Goal: Information Seeking & Learning: Learn about a topic

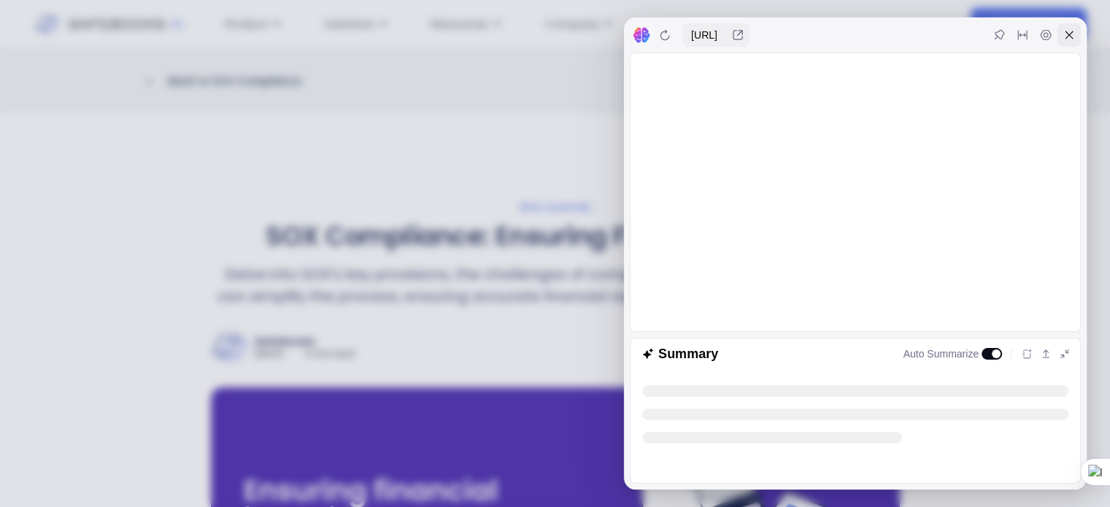
click at [1068, 34] on icon at bounding box center [1069, 35] width 8 height 8
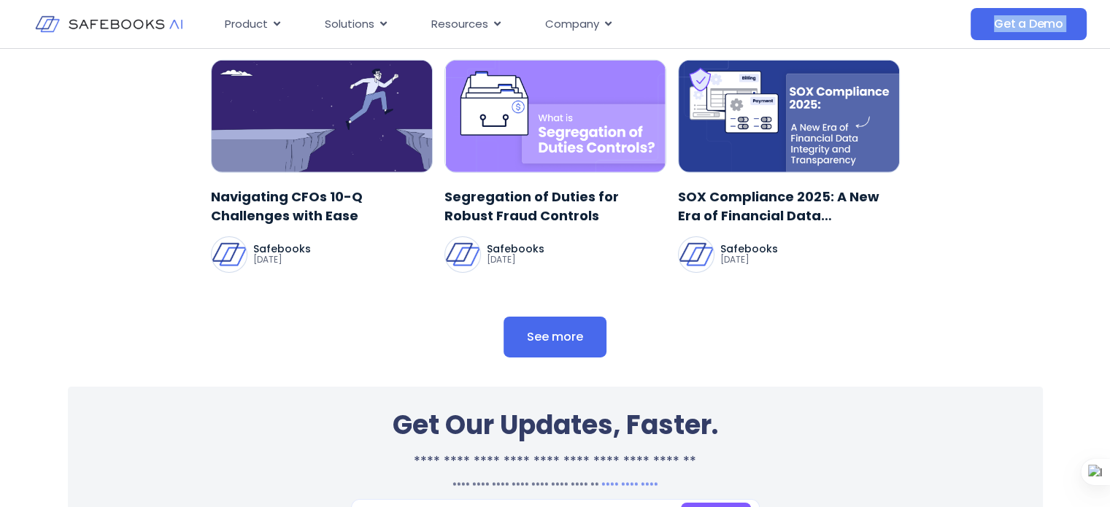
scroll to position [4644, 0]
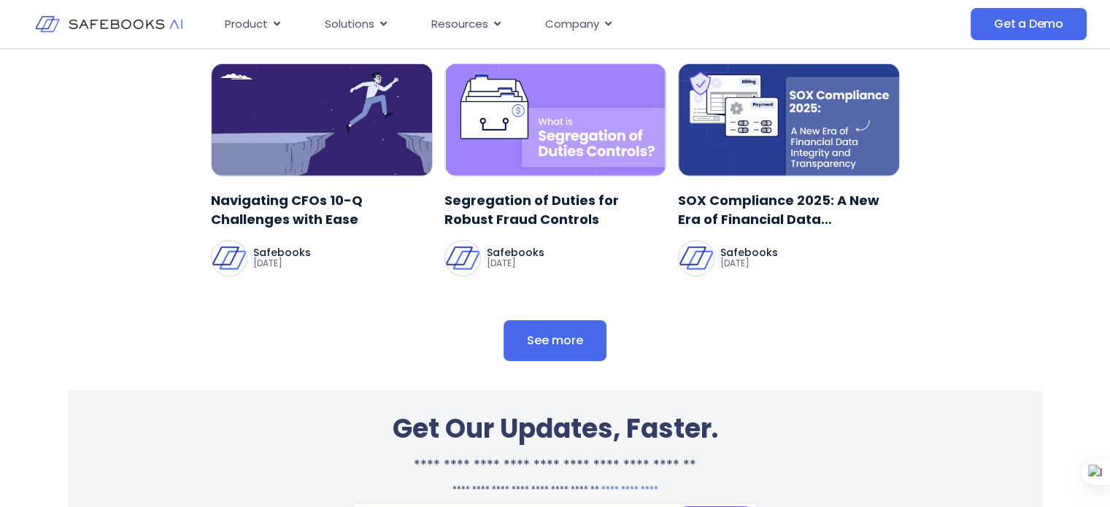
drag, startPoint x: 261, startPoint y: 232, endPoint x: 794, endPoint y: 222, distance: 532.8
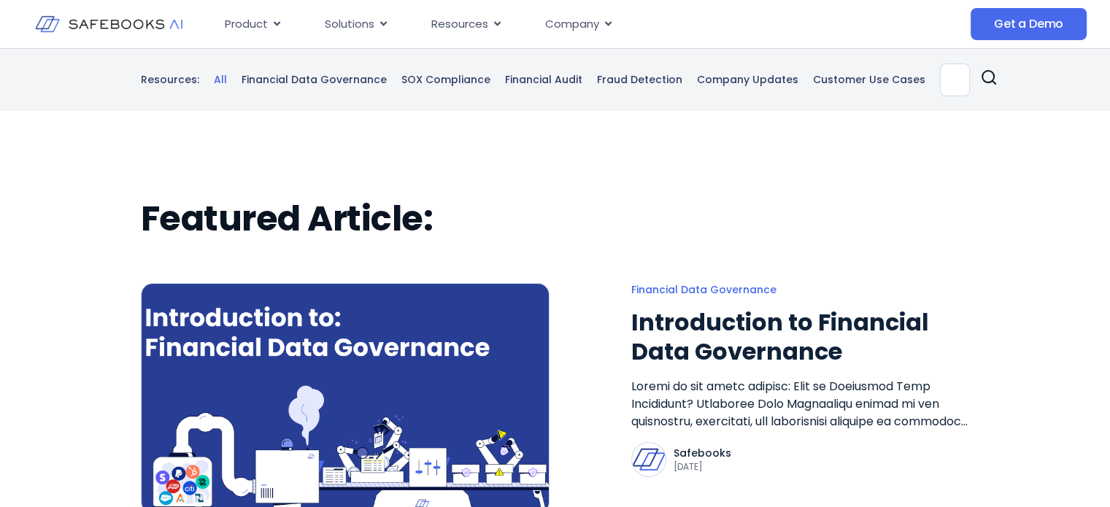
drag, startPoint x: 0, startPoint y: 0, endPoint x: 647, endPoint y: 261, distance: 697.1
click at [647, 261] on div "Featured Article: Financial Data Governance Introduction to Financial Data Gove…" at bounding box center [555, 355] width 829 height 315
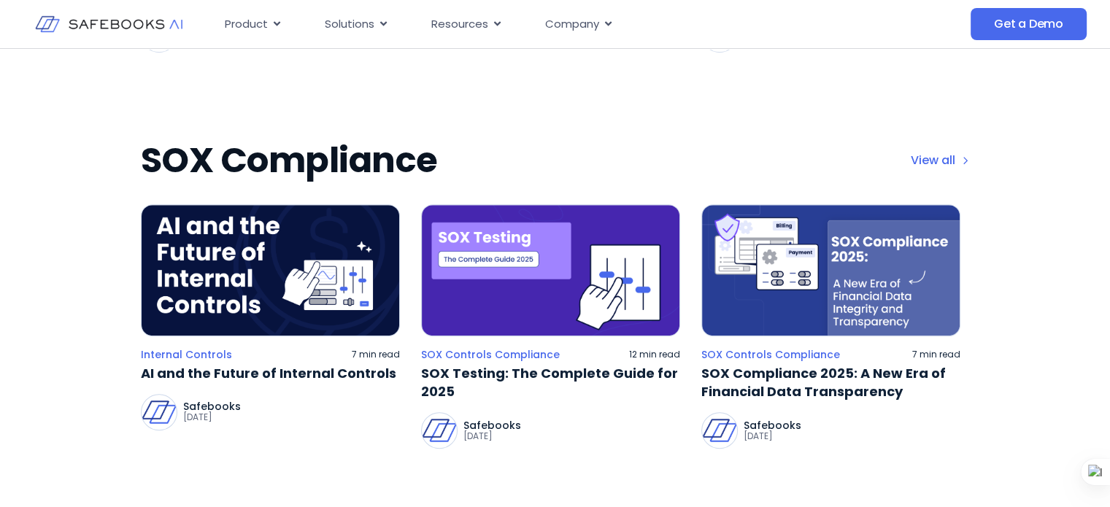
scroll to position [817, 0]
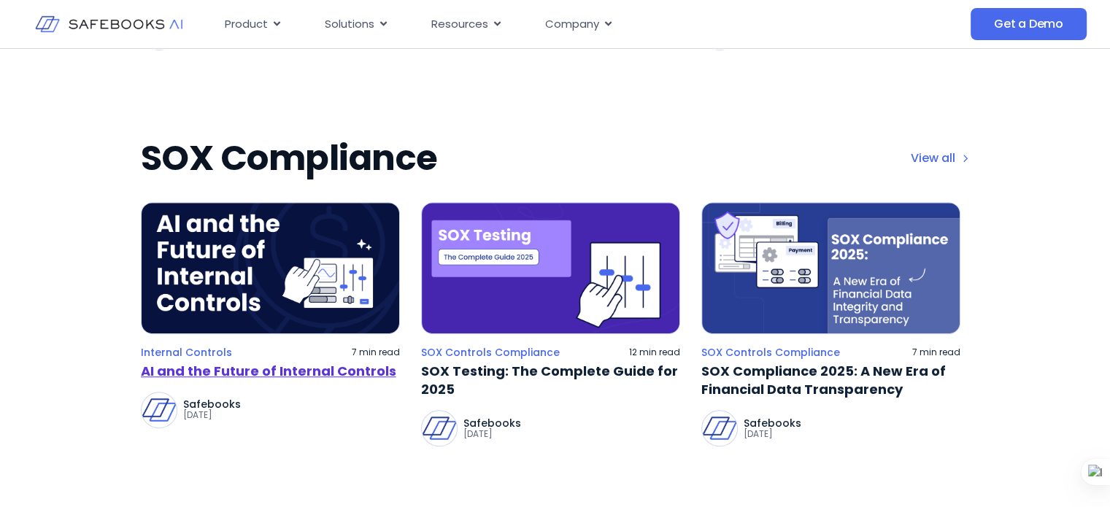
click at [274, 372] on link "AI and the Future of Internal Controls" at bounding box center [270, 371] width 259 height 18
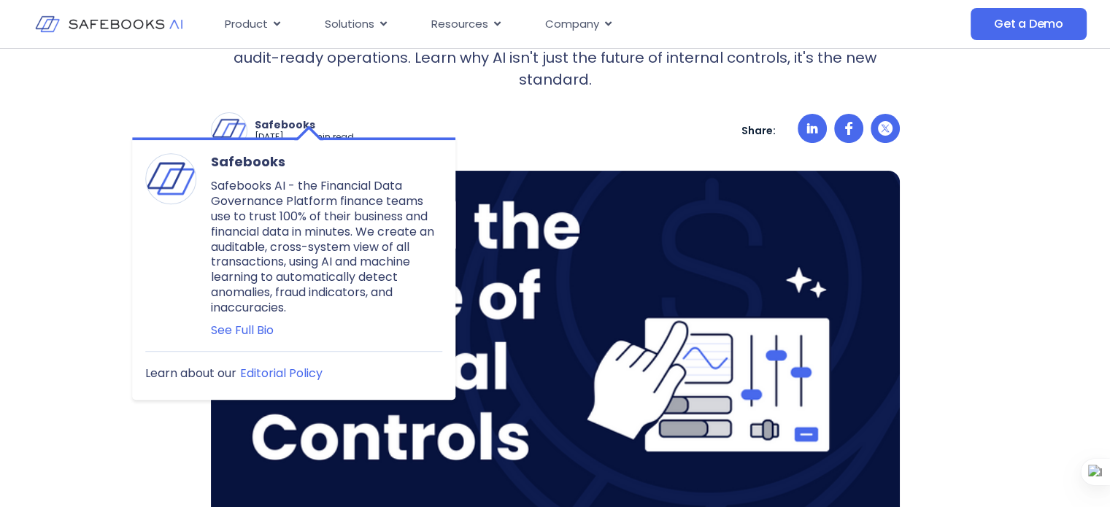
scroll to position [263, 0]
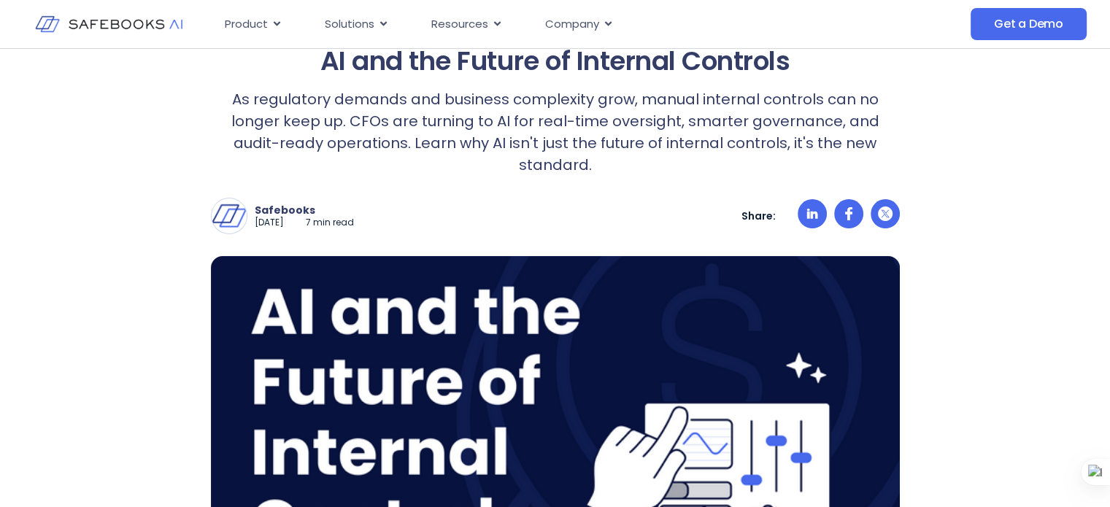
scroll to position [0, 0]
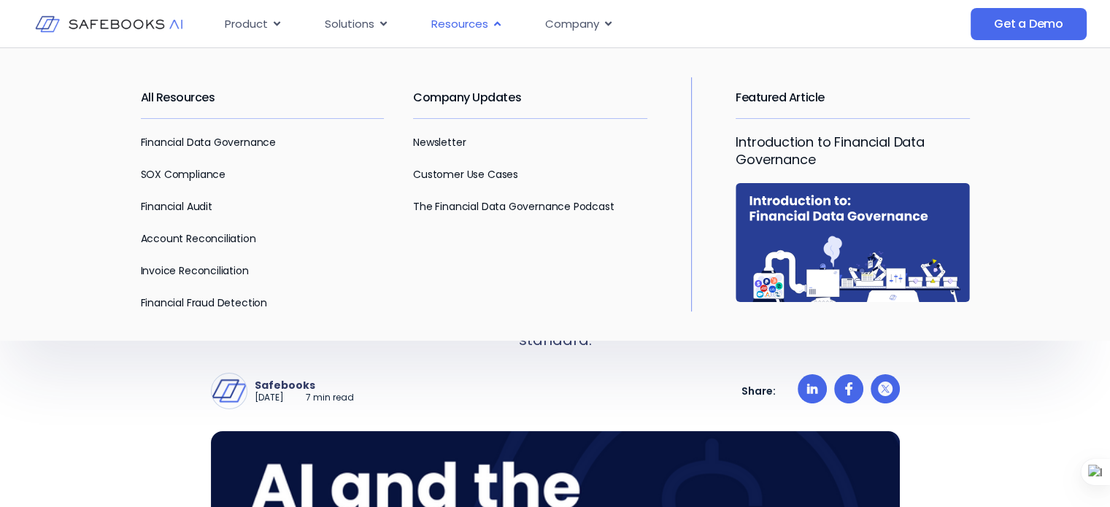
click at [465, 20] on span "Resources" at bounding box center [459, 24] width 57 height 17
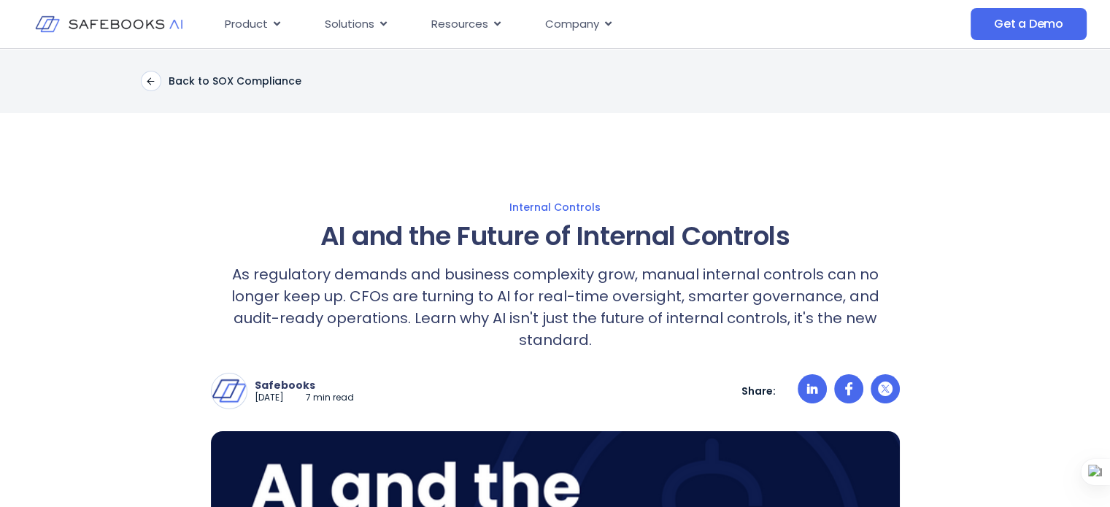
click at [716, 26] on ul "Product Close Product Open Product Product Platform Overview Security Trust Cen…" at bounding box center [528, 24] width 631 height 28
